Goal: Task Accomplishment & Management: Use online tool/utility

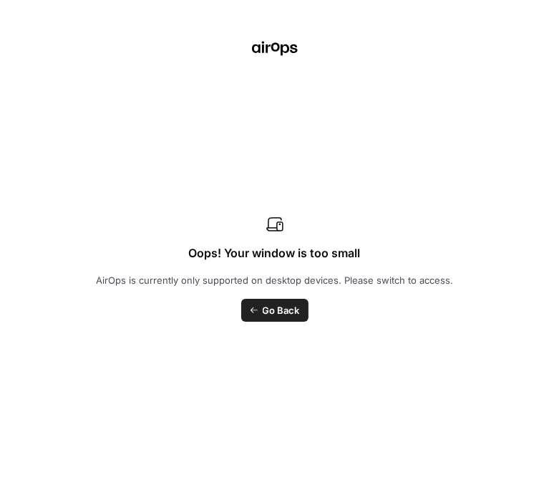
click at [276, 306] on span "Go Back" at bounding box center [281, 310] width 37 height 14
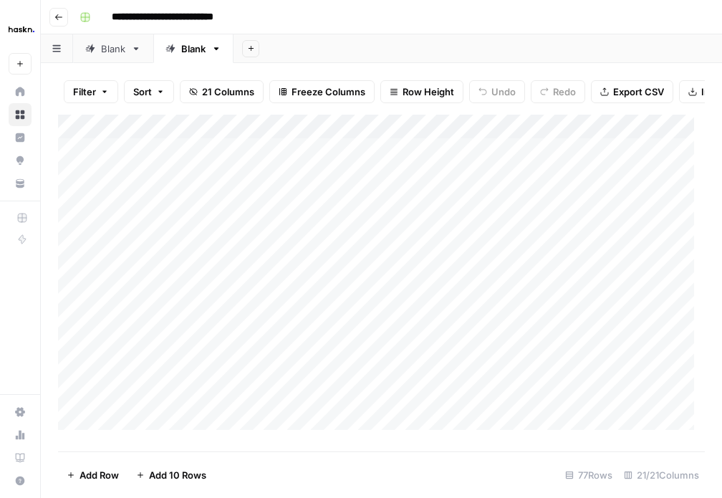
click at [60, 15] on icon "button" at bounding box center [58, 17] width 9 height 9
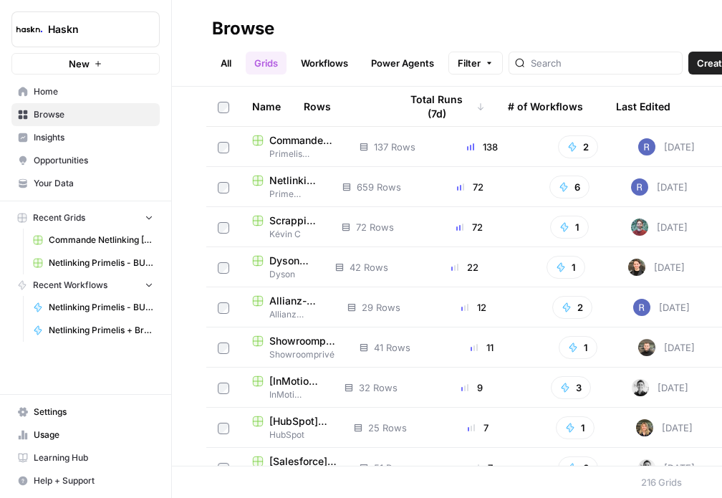
click at [292, 266] on span "Dyson v3 Grid" at bounding box center [290, 260] width 43 height 14
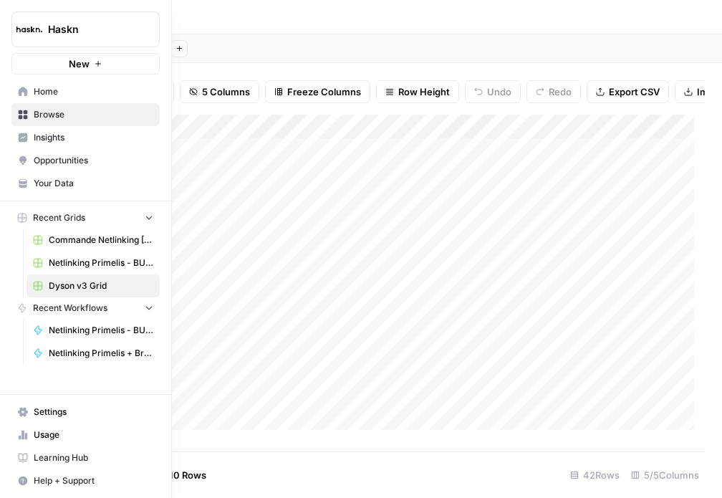
click at [39, 91] on span "Home" at bounding box center [94, 91] width 120 height 13
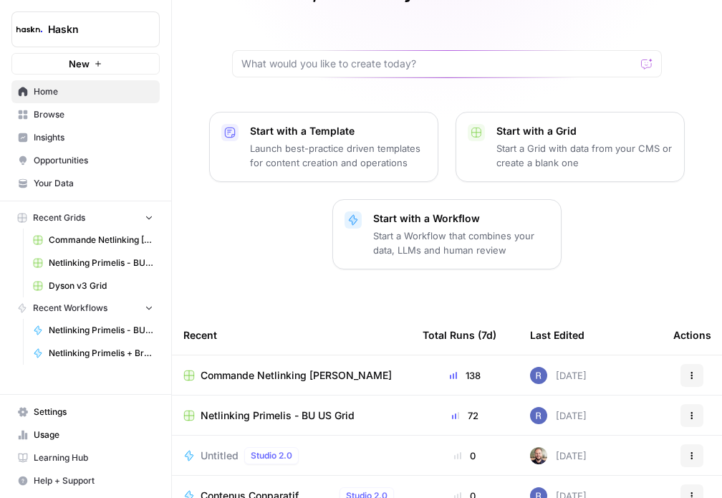
scroll to position [87, 0]
click at [39, 104] on link "Browse" at bounding box center [85, 114] width 148 height 23
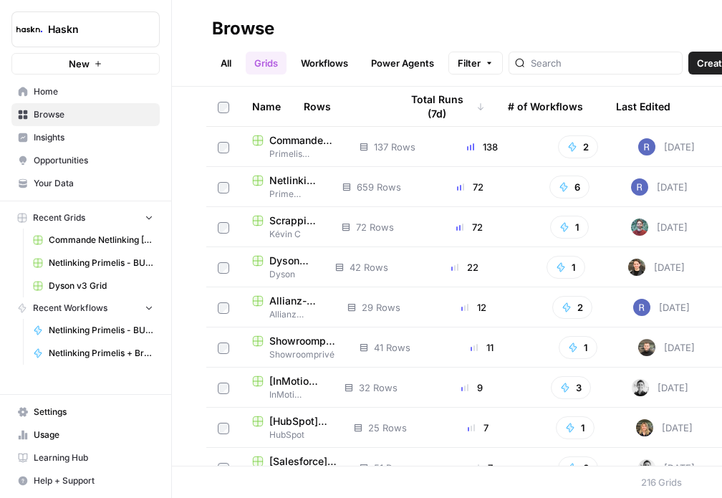
click at [326, 67] on link "Workflows" at bounding box center [324, 63] width 64 height 23
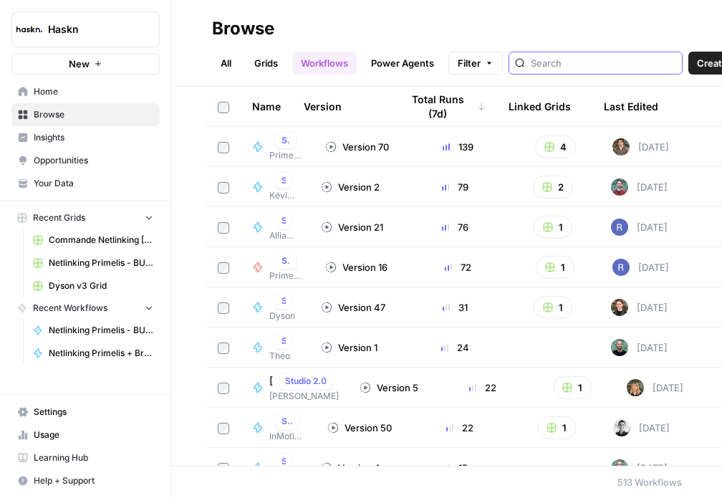
click at [553, 63] on input "search" at bounding box center [602, 63] width 145 height 14
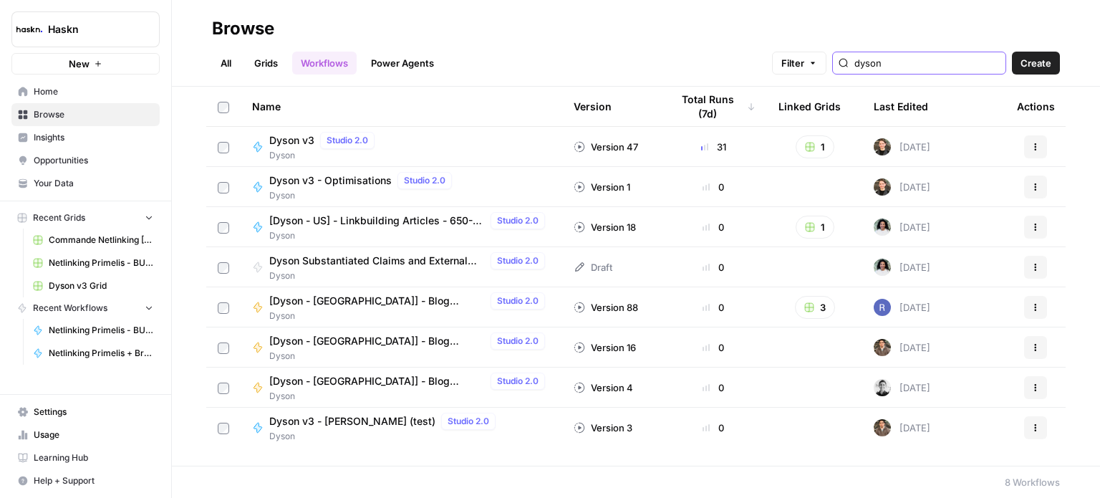
type input "dyson"
click at [228, 61] on link "All" at bounding box center [226, 63] width 28 height 23
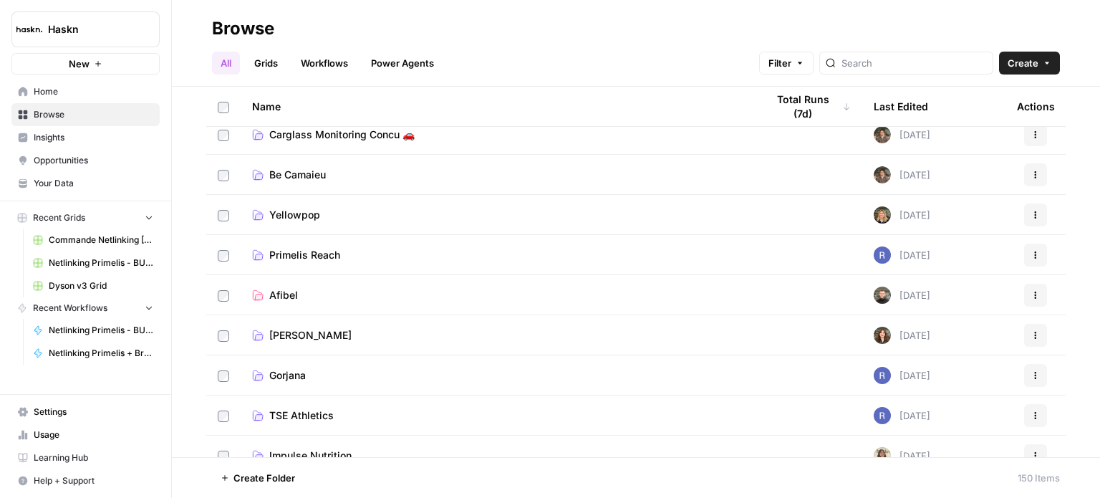
scroll to position [1503, 0]
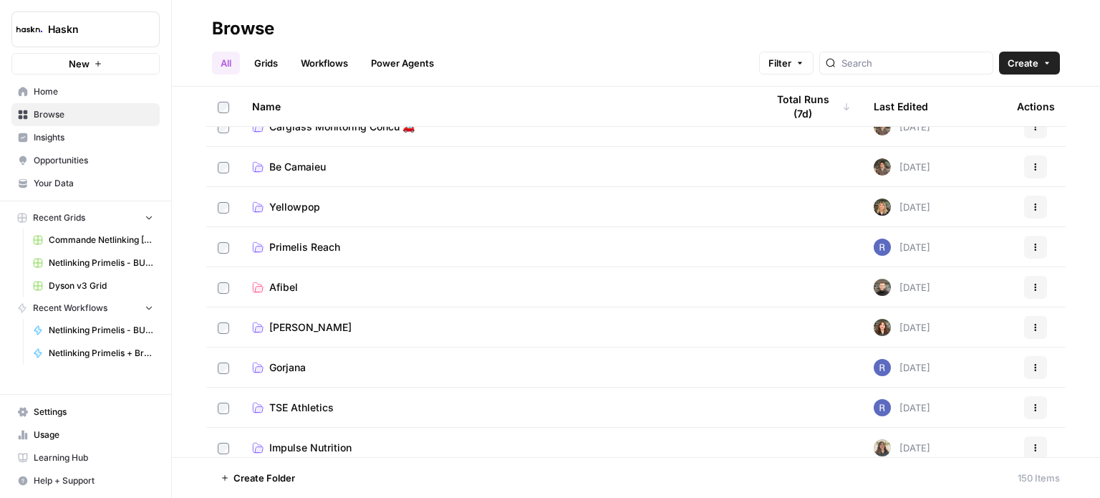
click at [312, 240] on span "Primelis Reach" at bounding box center [304, 247] width 71 height 14
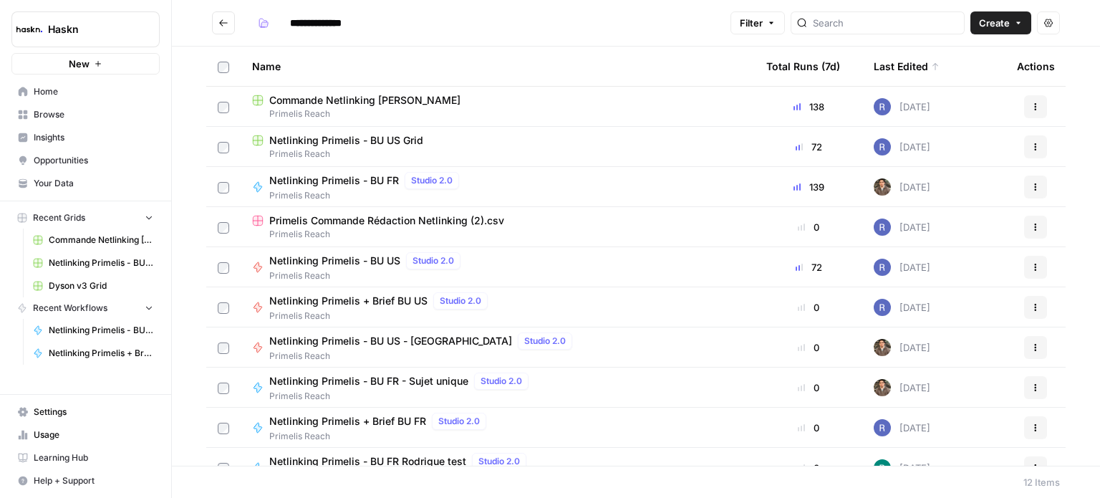
click at [359, 141] on span "Netlinking Primelis - BU US Grid" at bounding box center [346, 140] width 154 height 14
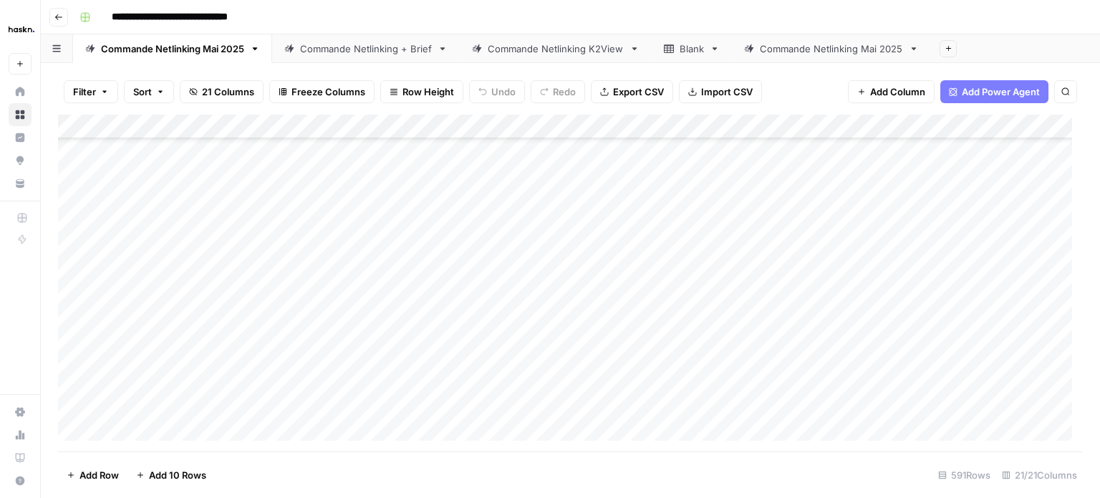
scroll to position [1882, 0]
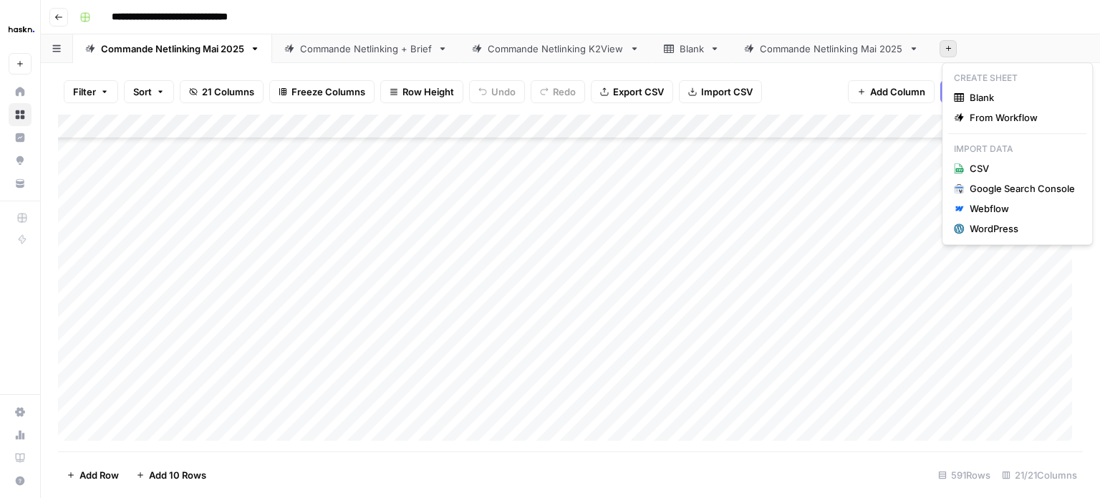
click at [721, 49] on icon "button" at bounding box center [948, 48] width 8 height 8
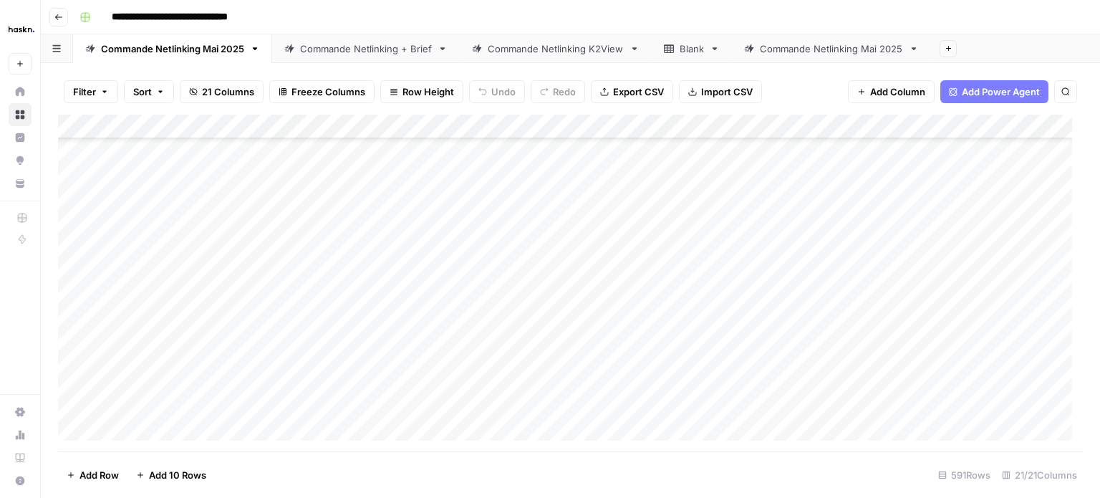
drag, startPoint x: 168, startPoint y: 42, endPoint x: 147, endPoint y: 45, distance: 20.2
click at [147, 45] on div "Commande Netlinking Mai 2025" at bounding box center [172, 49] width 143 height 14
click at [256, 52] on icon "button" at bounding box center [255, 49] width 10 height 10
click at [291, 95] on span "Duplicate Sheet" at bounding box center [312, 95] width 69 height 14
click at [181, 477] on span "Add 10 Rows" at bounding box center [177, 474] width 57 height 14
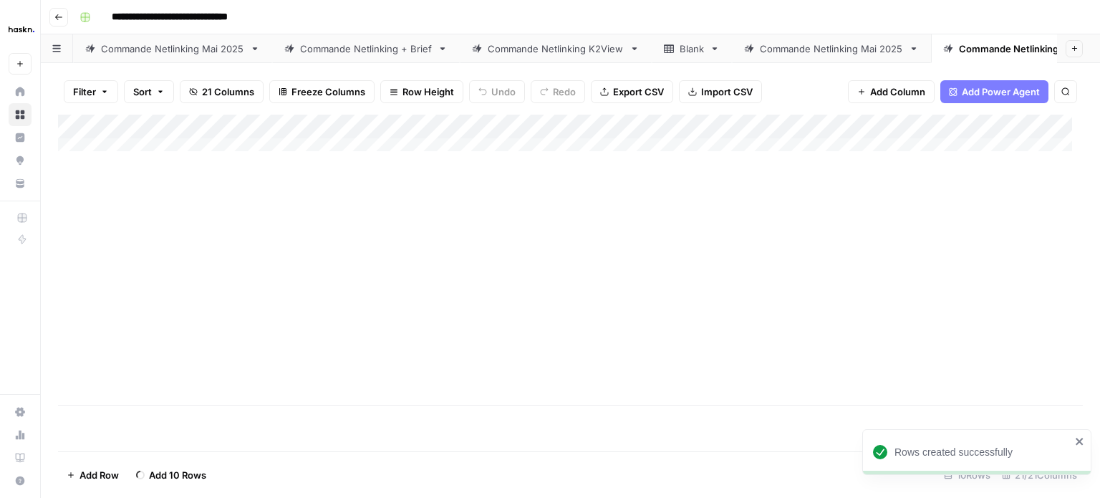
scroll to position [11, 0]
click at [181, 479] on span "Add 10 Rows" at bounding box center [177, 474] width 57 height 14
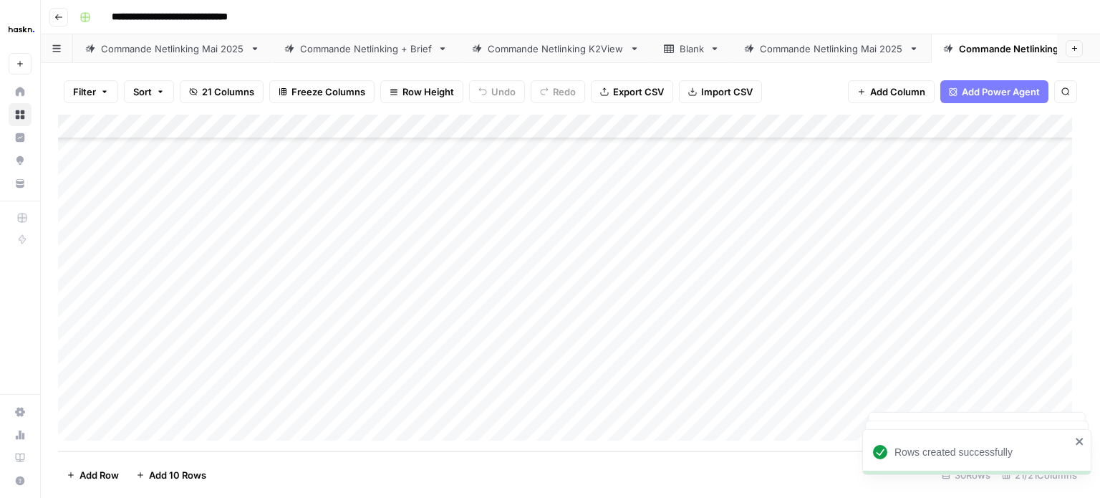
click at [181, 479] on span "Add 10 Rows" at bounding box center [177, 474] width 57 height 14
drag, startPoint x: 152, startPoint y: 147, endPoint x: 171, endPoint y: 409, distance: 262.7
click at [171, 409] on div "Add Column" at bounding box center [570, 283] width 1024 height 336
click at [163, 429] on div "Add Column" at bounding box center [570, 283] width 1024 height 336
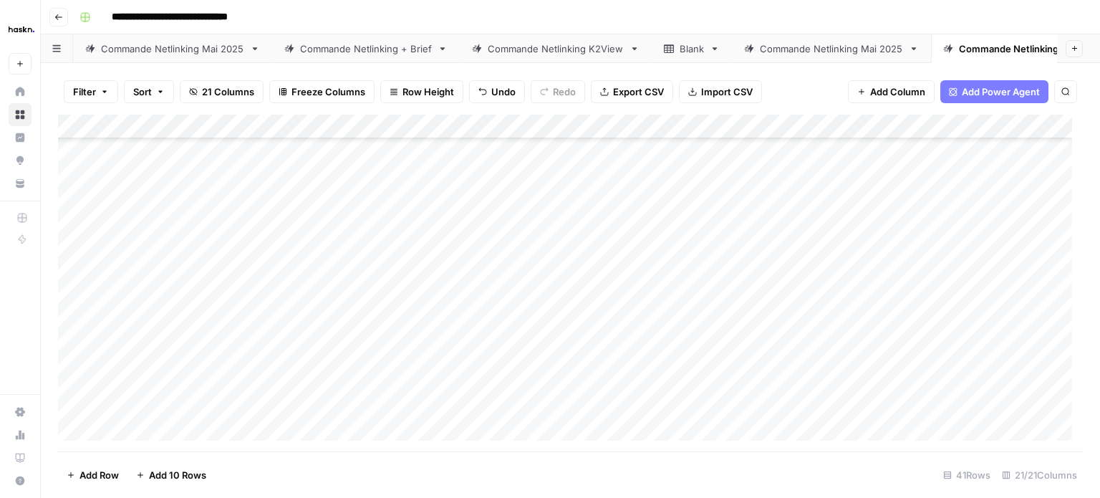
scroll to position [719, 0]
click at [162, 476] on span "Add 10 Rows" at bounding box center [177, 474] width 57 height 14
click at [168, 482] on button "Add 10 Rows" at bounding box center [170, 474] width 87 height 23
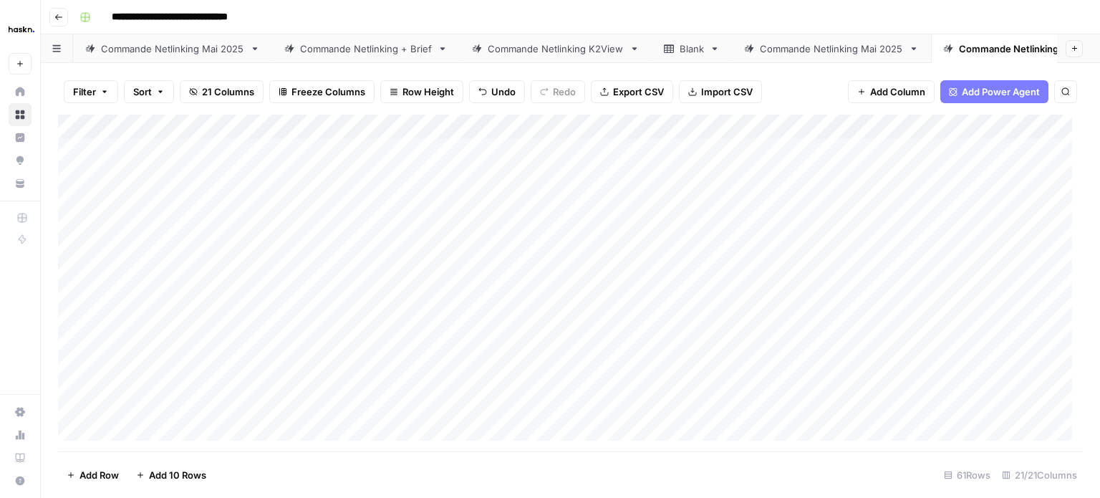
click at [130, 148] on div "Add Column" at bounding box center [570, 283] width 1024 height 336
click at [419, 149] on div "Add Column" at bounding box center [570, 283] width 1024 height 336
click at [721, 147] on div "Add Column" at bounding box center [570, 283] width 1024 height 336
click at [513, 146] on div "Add Column" at bounding box center [570, 283] width 1024 height 336
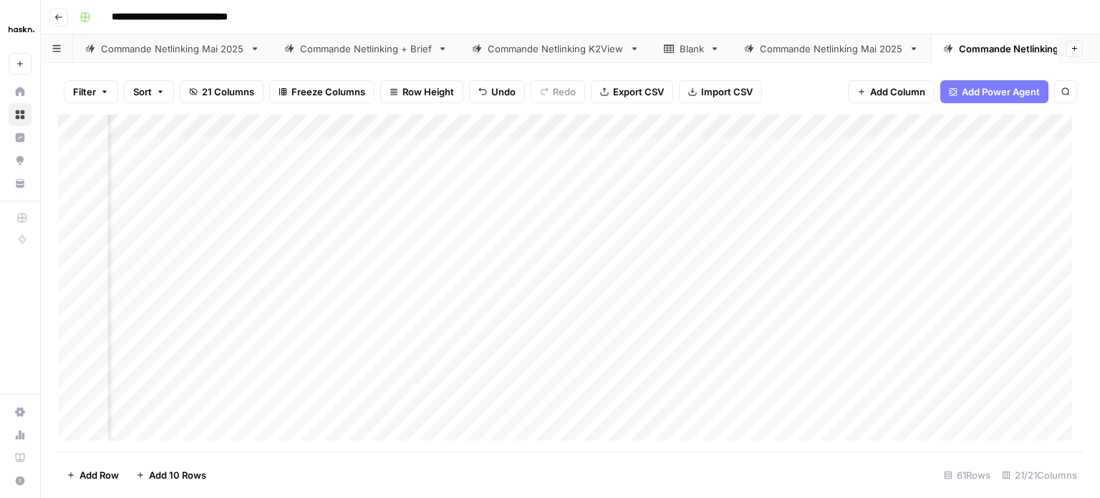
drag, startPoint x: 513, startPoint y: 146, endPoint x: 589, endPoint y: 157, distance: 77.3
click at [589, 157] on div "Add Column" at bounding box center [570, 283] width 1024 height 336
click at [721, 124] on div "Add Column" at bounding box center [570, 283] width 1024 height 336
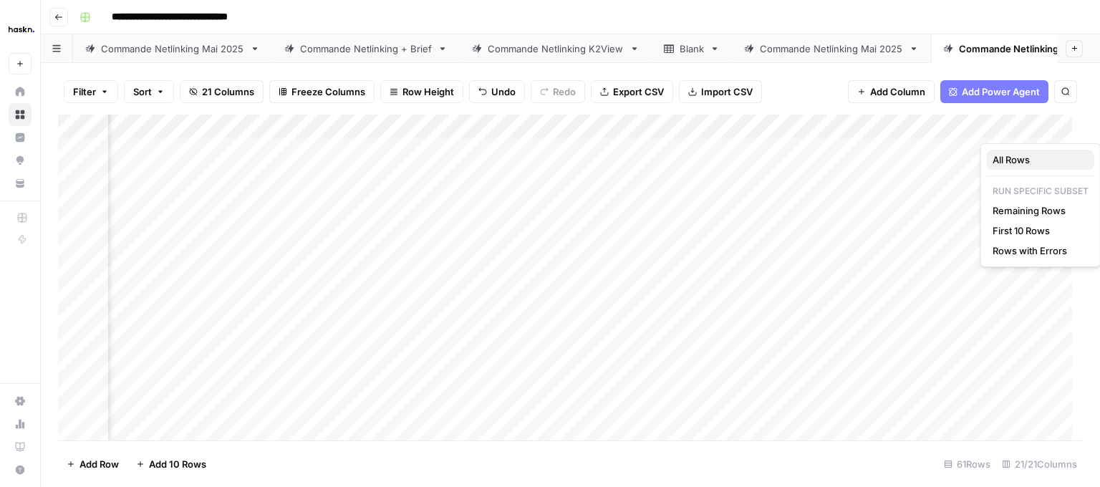
click at [721, 160] on span "All Rows" at bounding box center [1037, 159] width 90 height 14
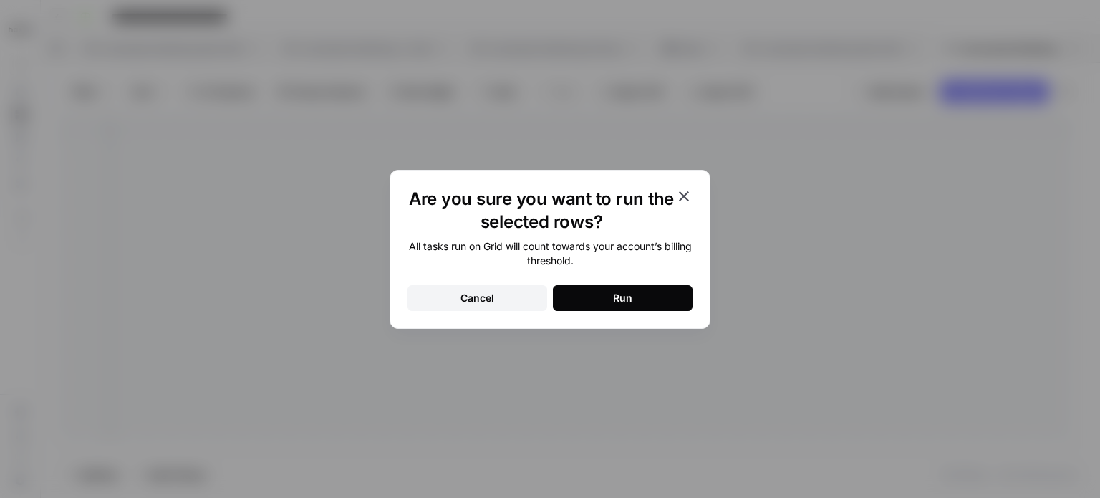
click at [630, 303] on div "Run" at bounding box center [622, 298] width 19 height 14
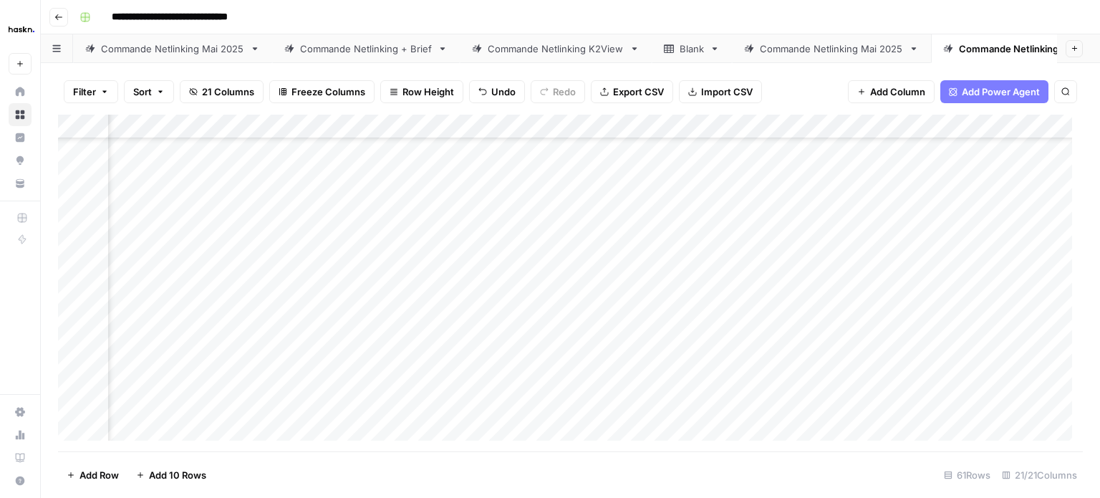
scroll to position [881, 1813]
drag, startPoint x: 464, startPoint y: 142, endPoint x: 612, endPoint y: 343, distance: 249.3
click at [611, 343] on div "Add Column" at bounding box center [570, 283] width 1024 height 336
